Goal: Task Accomplishment & Management: Manage account settings

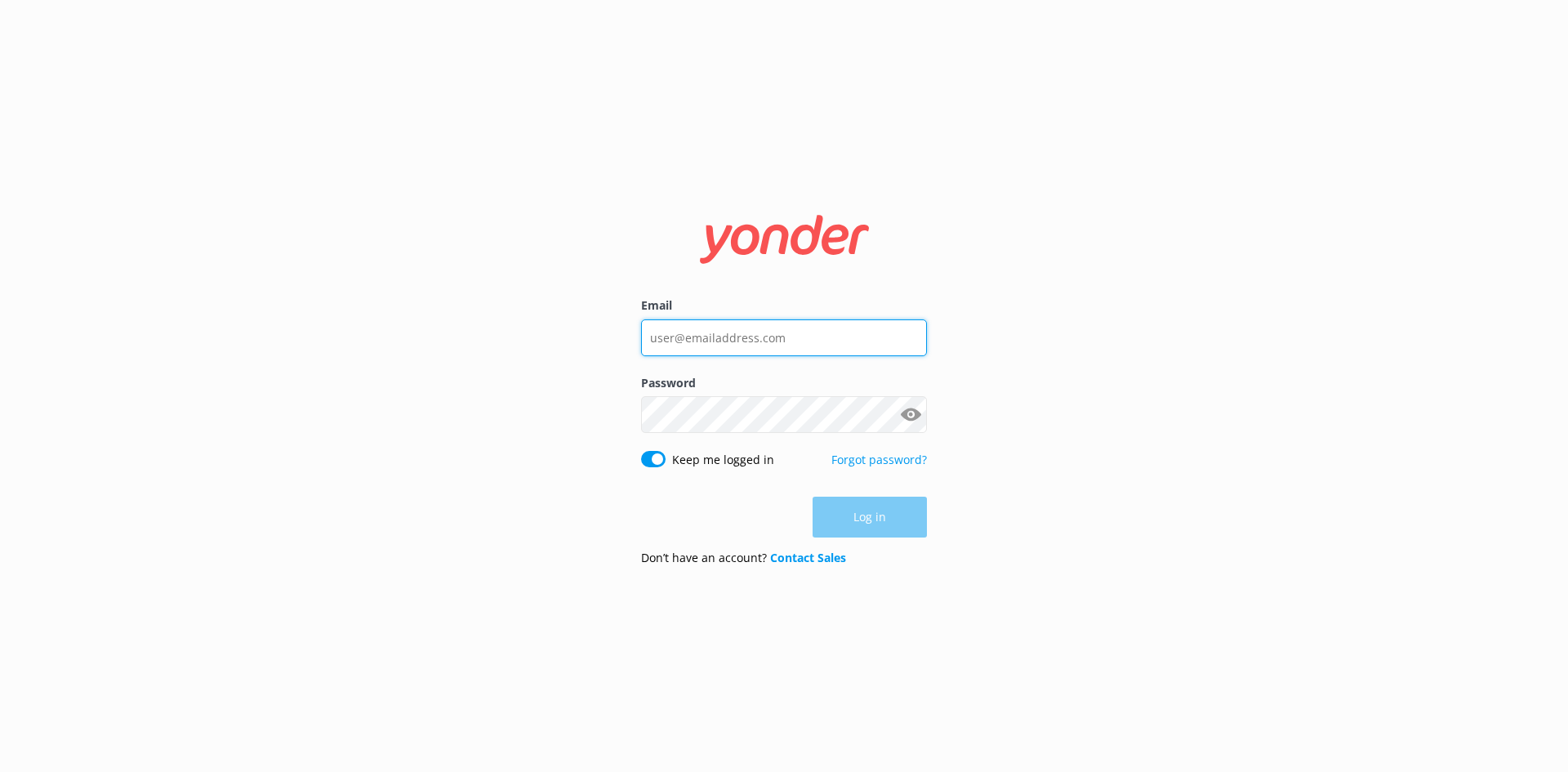
type input "[EMAIL_ADDRESS][DOMAIN_NAME]"
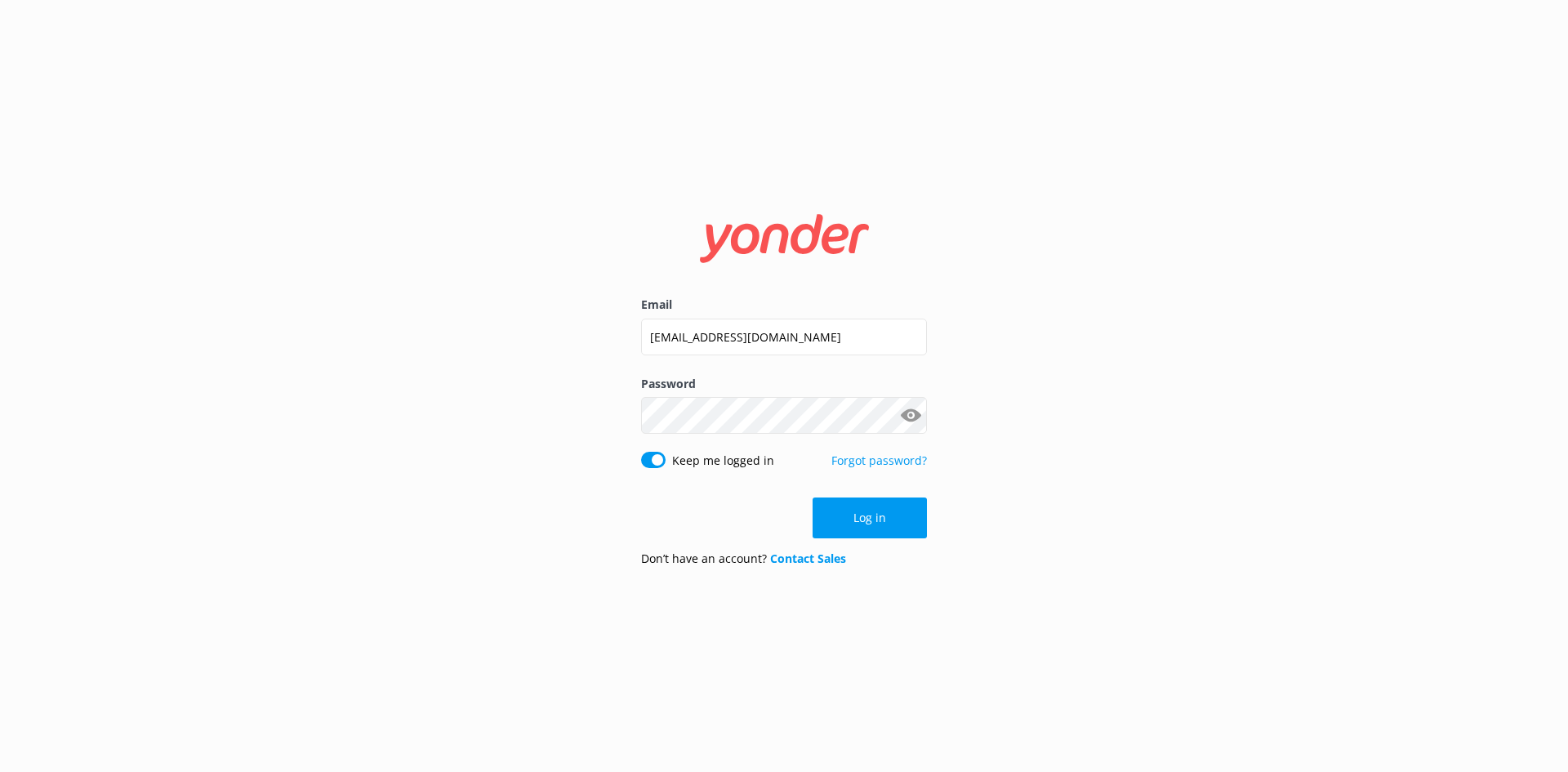
click at [880, 518] on div "Log in" at bounding box center [784, 517] width 286 height 41
click at [880, 518] on button "Log in" at bounding box center [869, 517] width 114 height 41
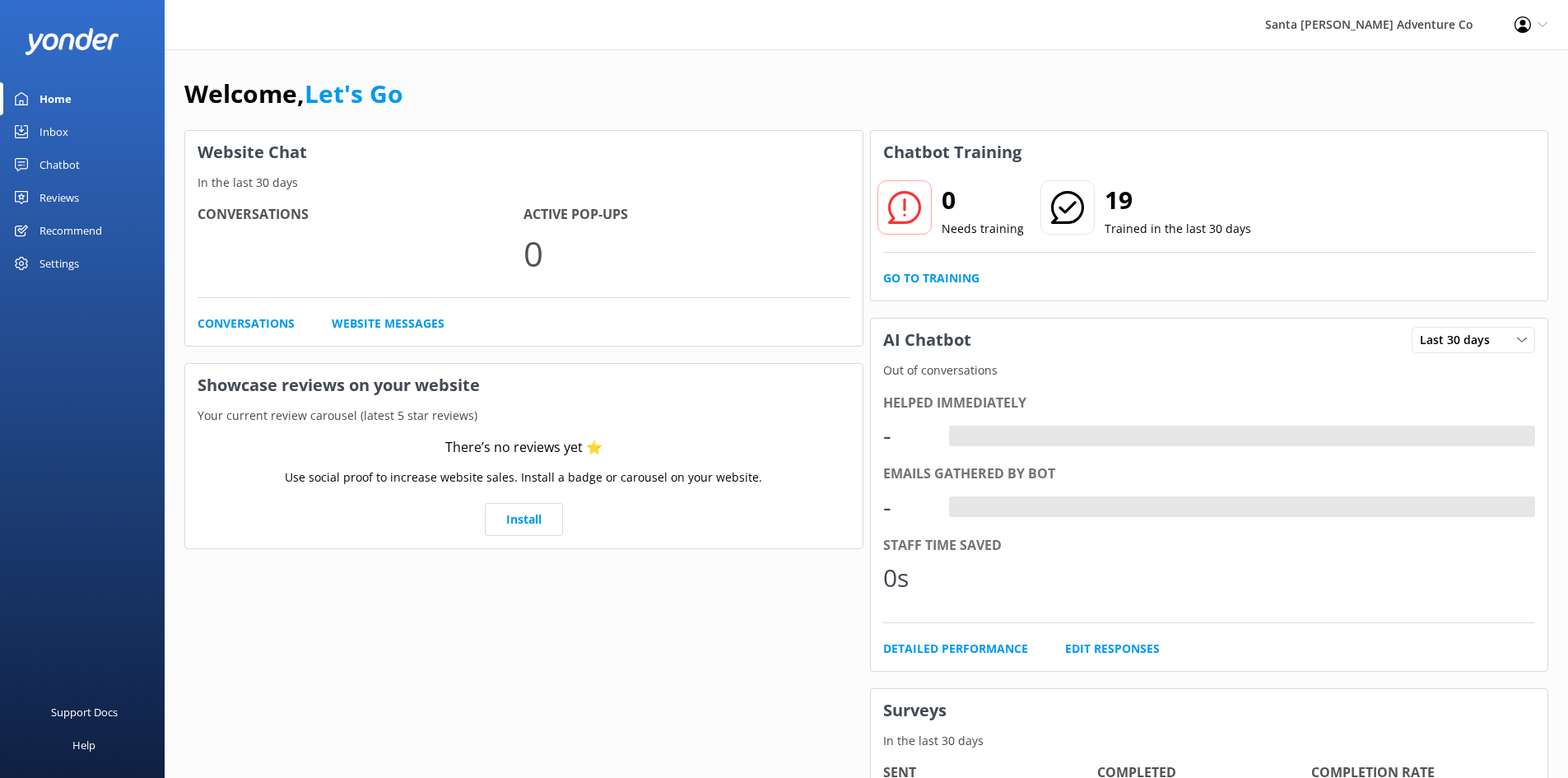
click at [67, 135] on div "Inbox" at bounding box center [53, 131] width 29 height 33
